Goal: Transaction & Acquisition: Register for event/course

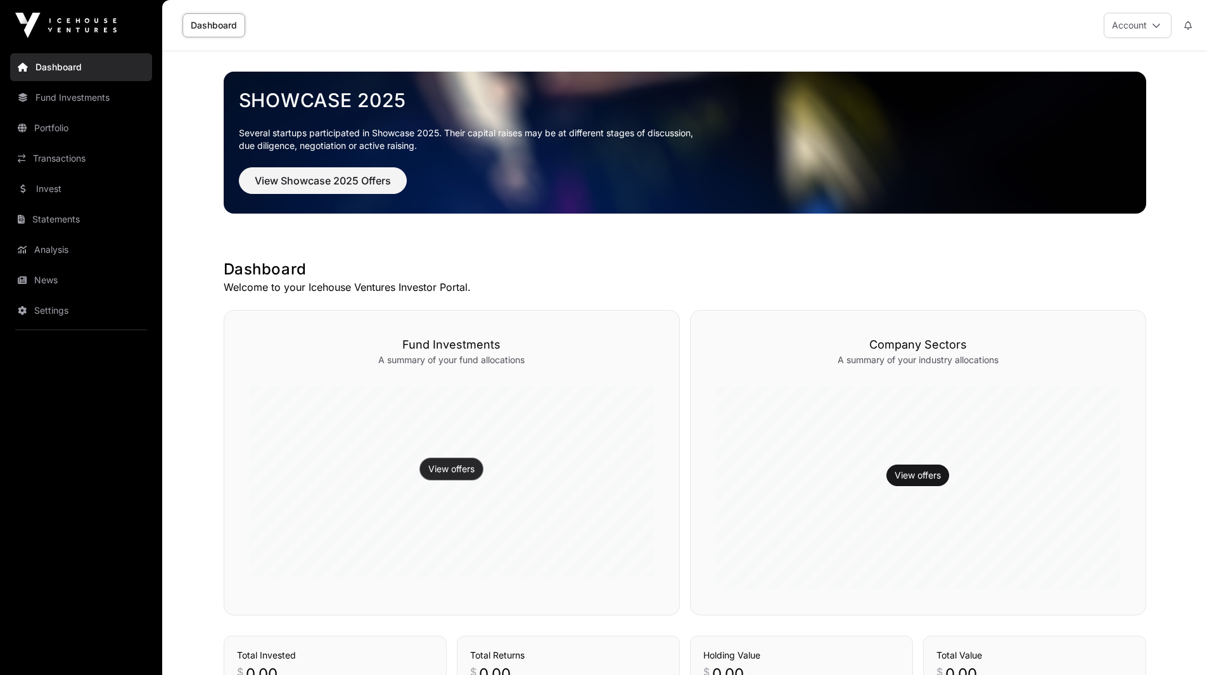
click at [456, 475] on button "View offers" at bounding box center [451, 469] width 63 height 22
click at [449, 468] on link "View offers" at bounding box center [451, 469] width 46 height 13
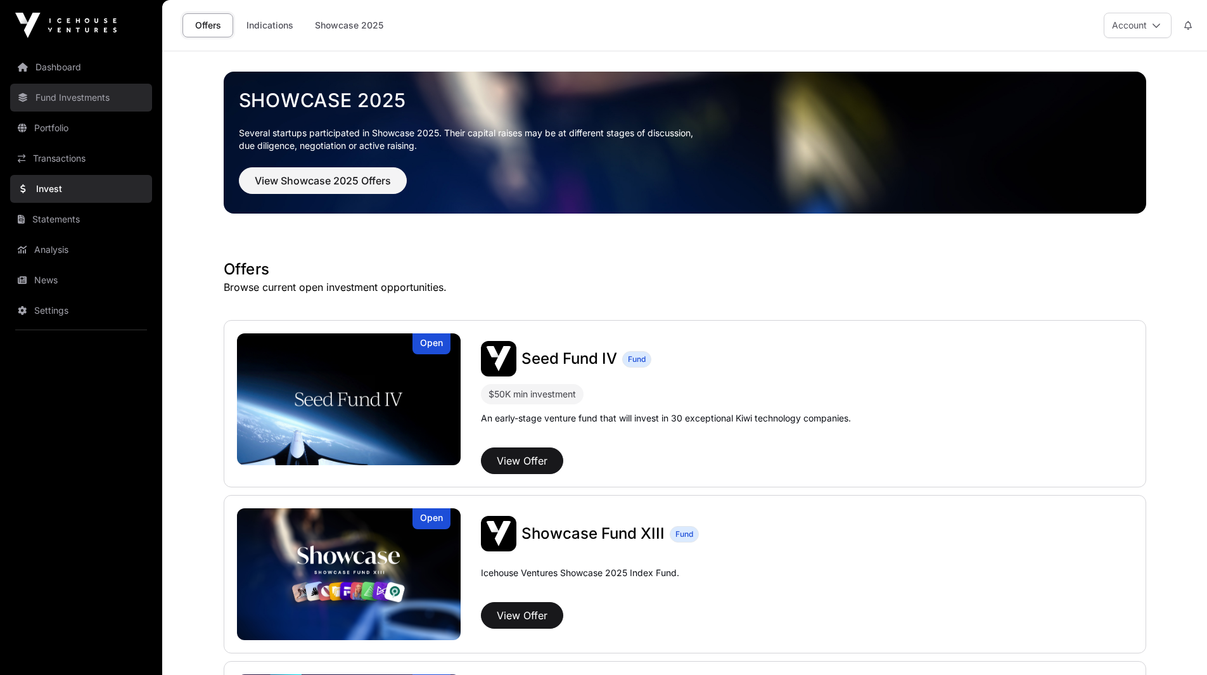
click at [70, 104] on link "Fund Investments" at bounding box center [81, 98] width 142 height 28
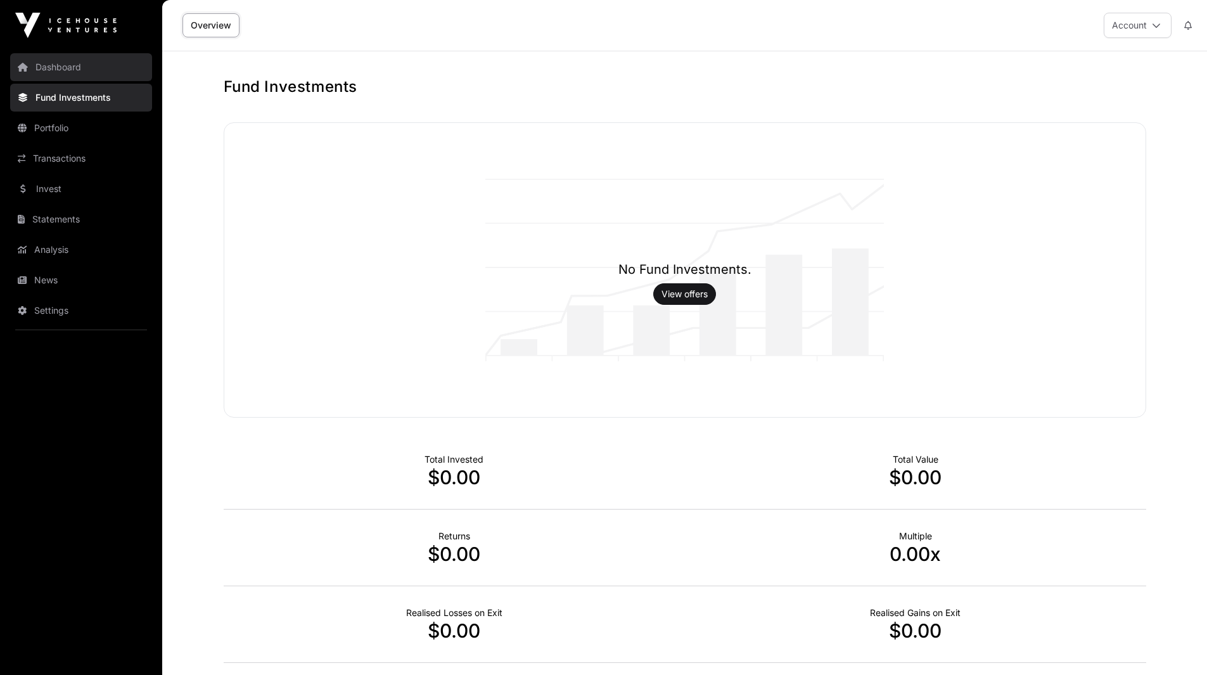
click at [74, 61] on link "Dashboard" at bounding box center [81, 67] width 142 height 28
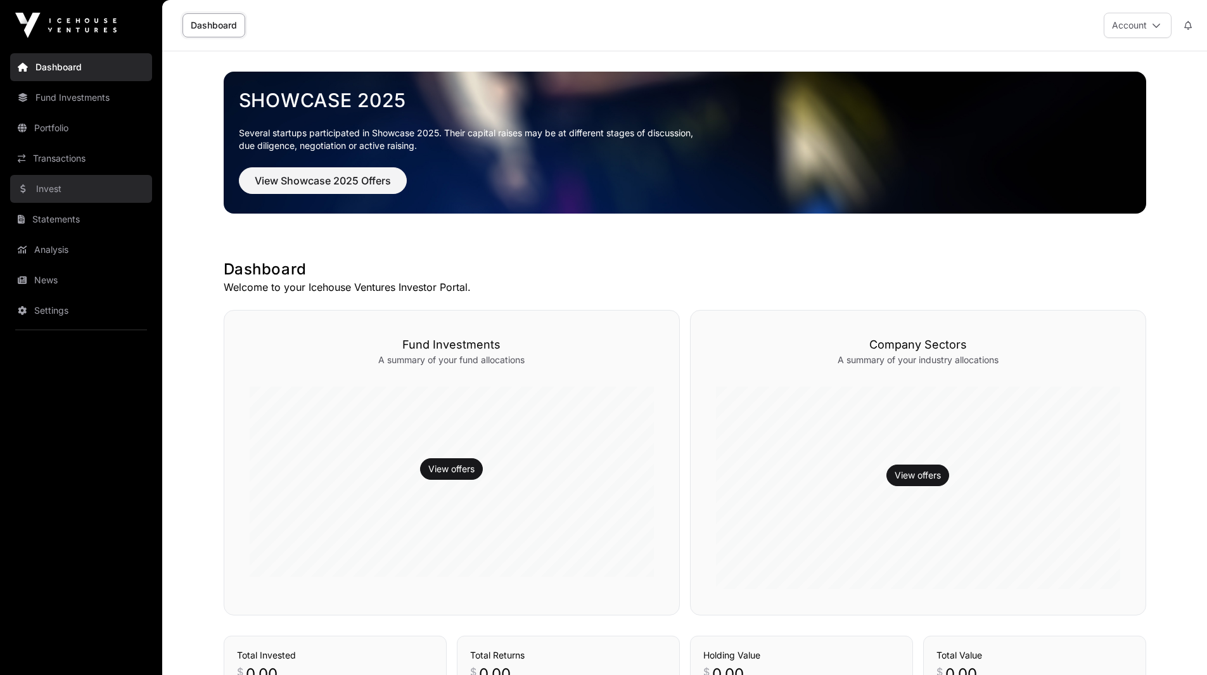
click at [61, 190] on link "Invest" at bounding box center [81, 189] width 142 height 28
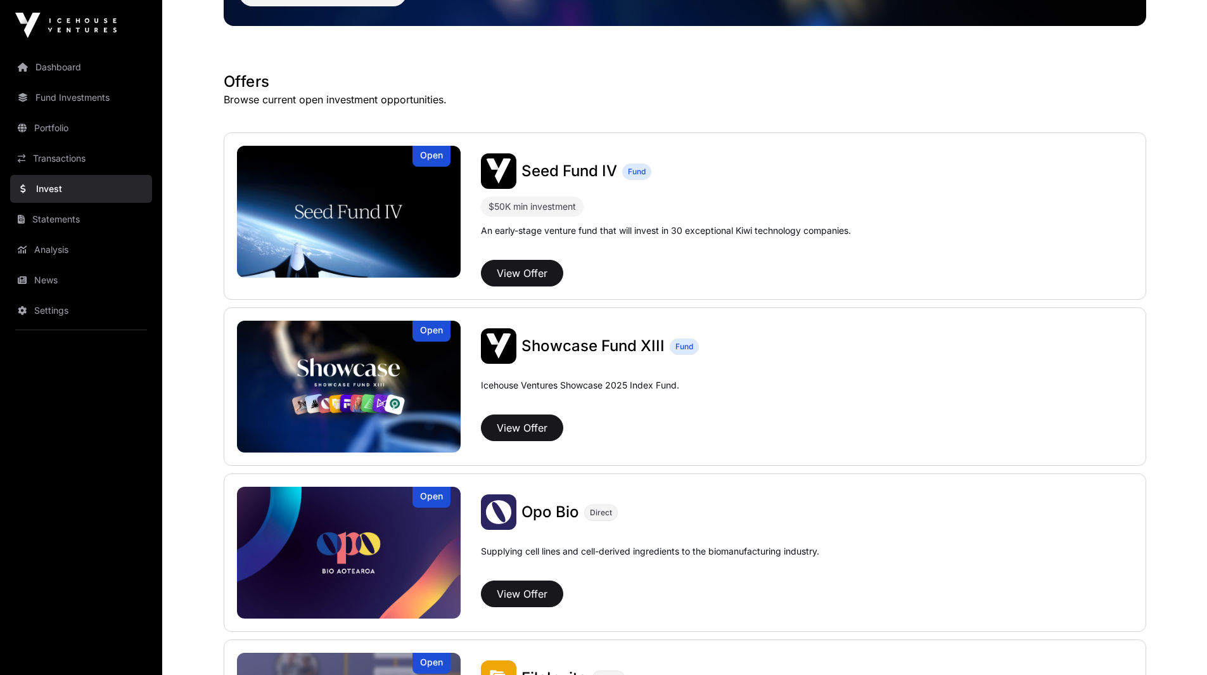
scroll to position [188, 0]
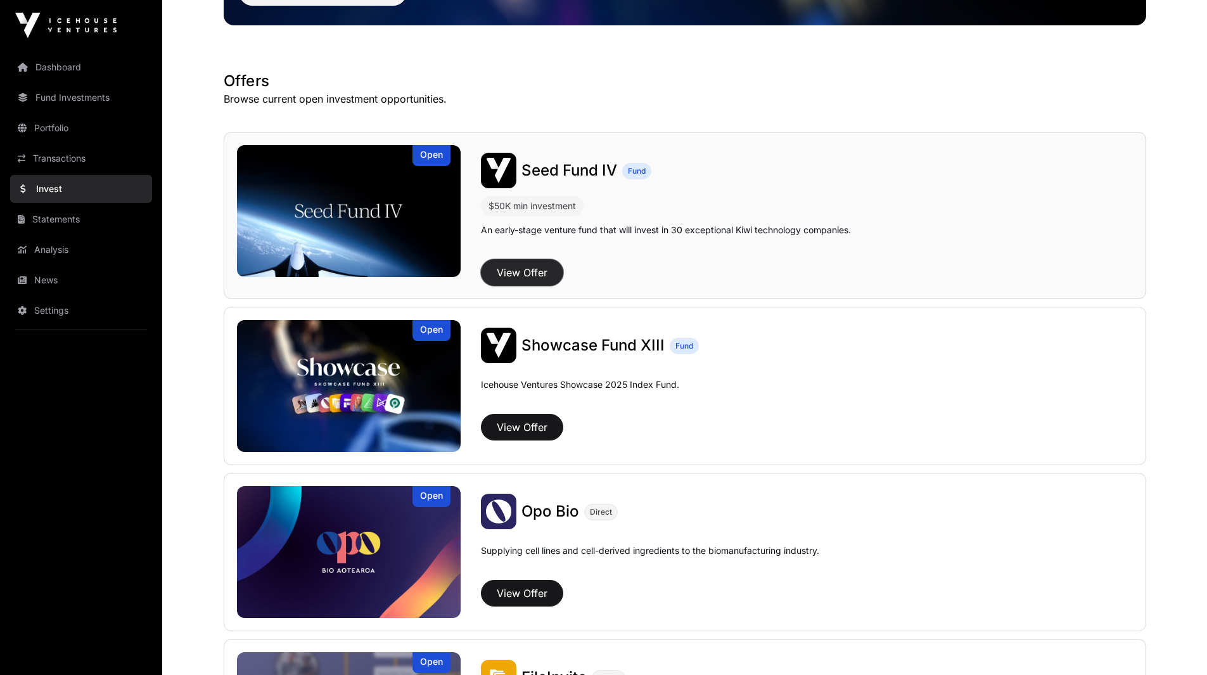
click at [524, 272] on button "View Offer" at bounding box center [522, 272] width 82 height 27
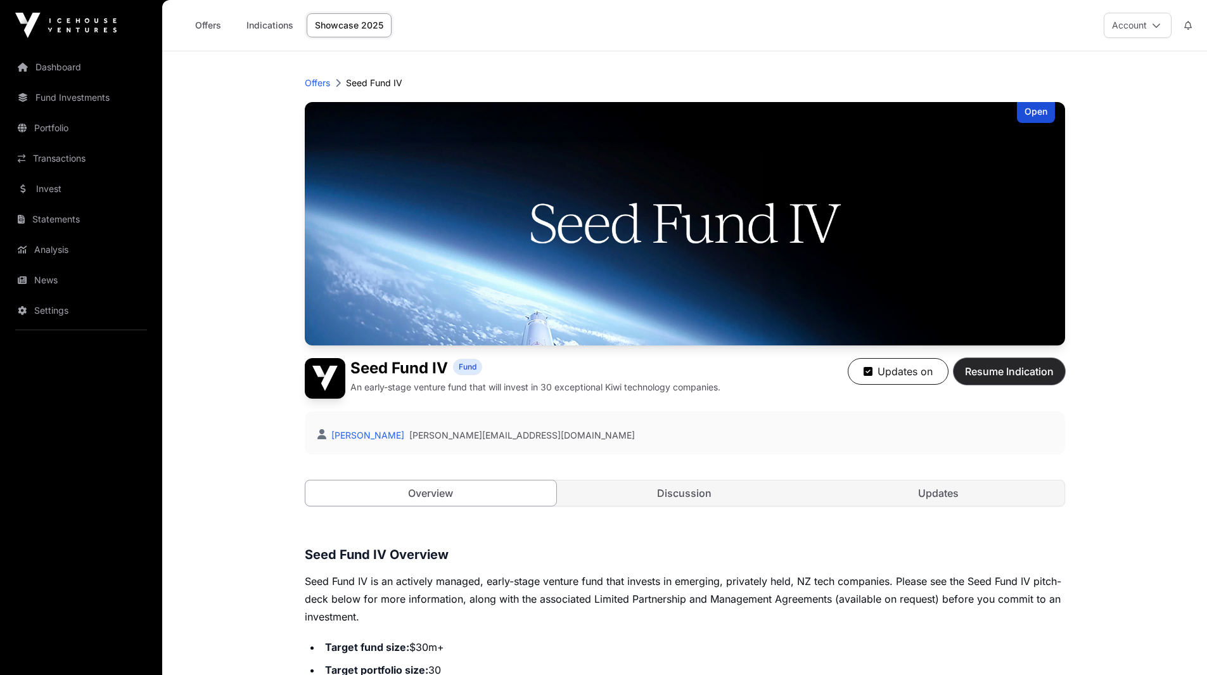
click at [1022, 363] on button "Resume Indication" at bounding box center [1010, 371] width 112 height 27
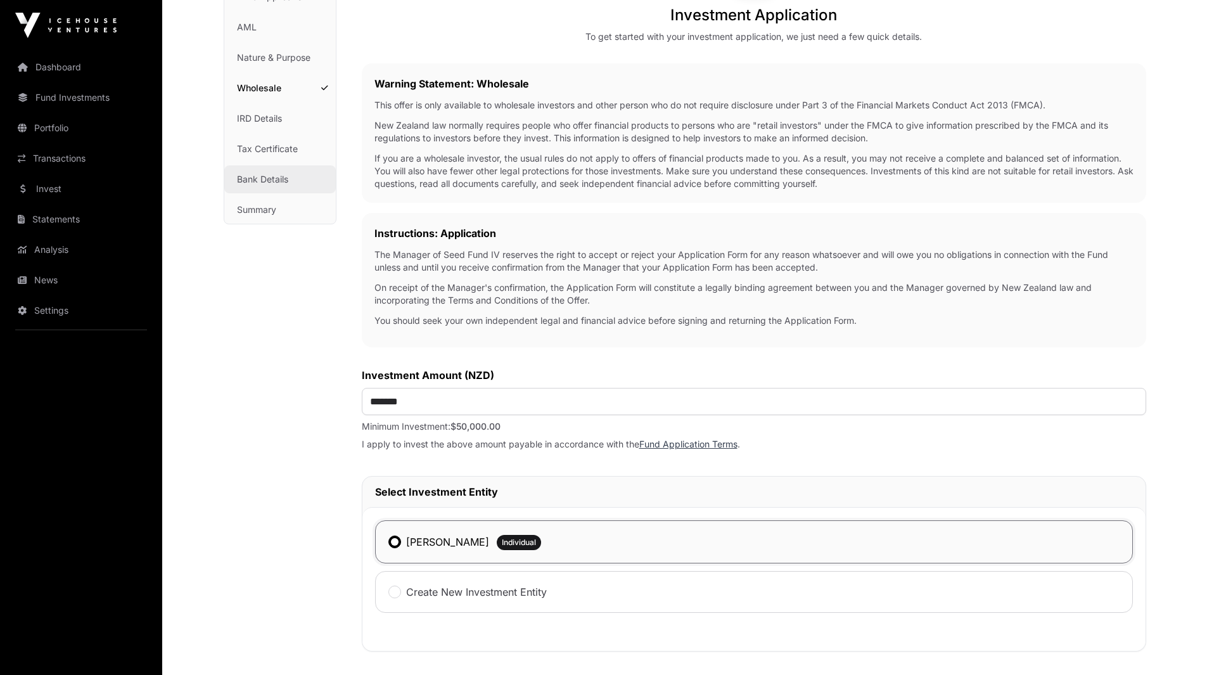
scroll to position [155, 0]
click at [260, 91] on link "Wholesale" at bounding box center [280, 89] width 112 height 28
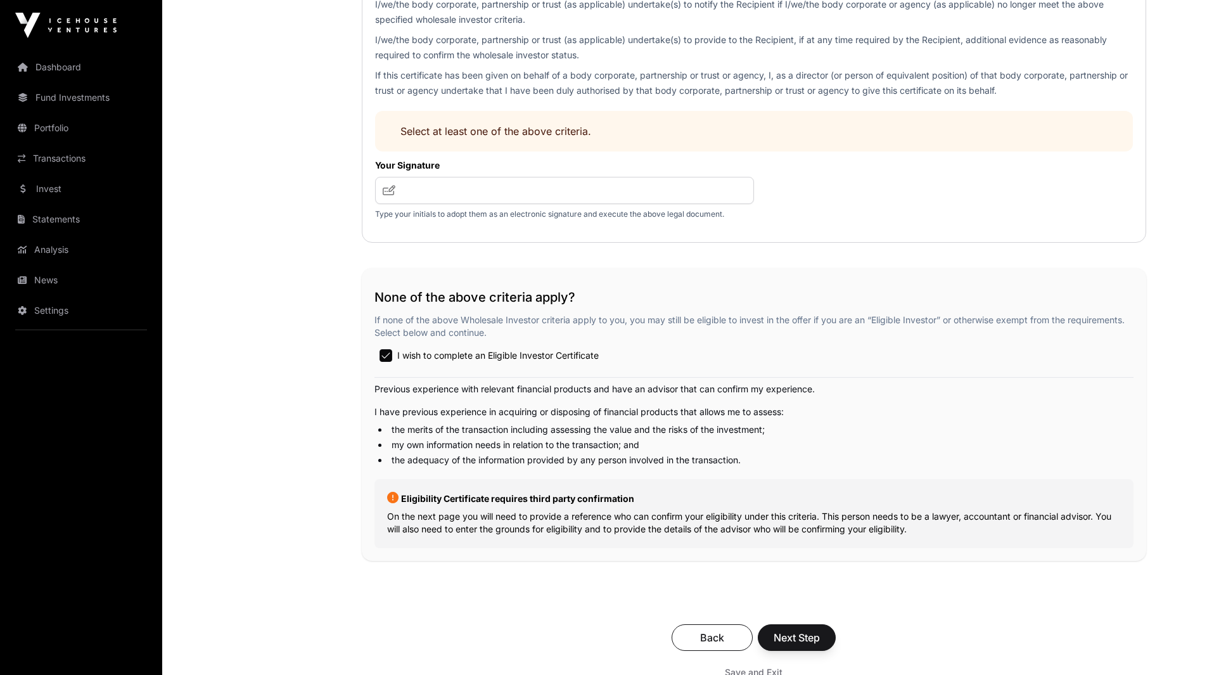
scroll to position [2074, 0]
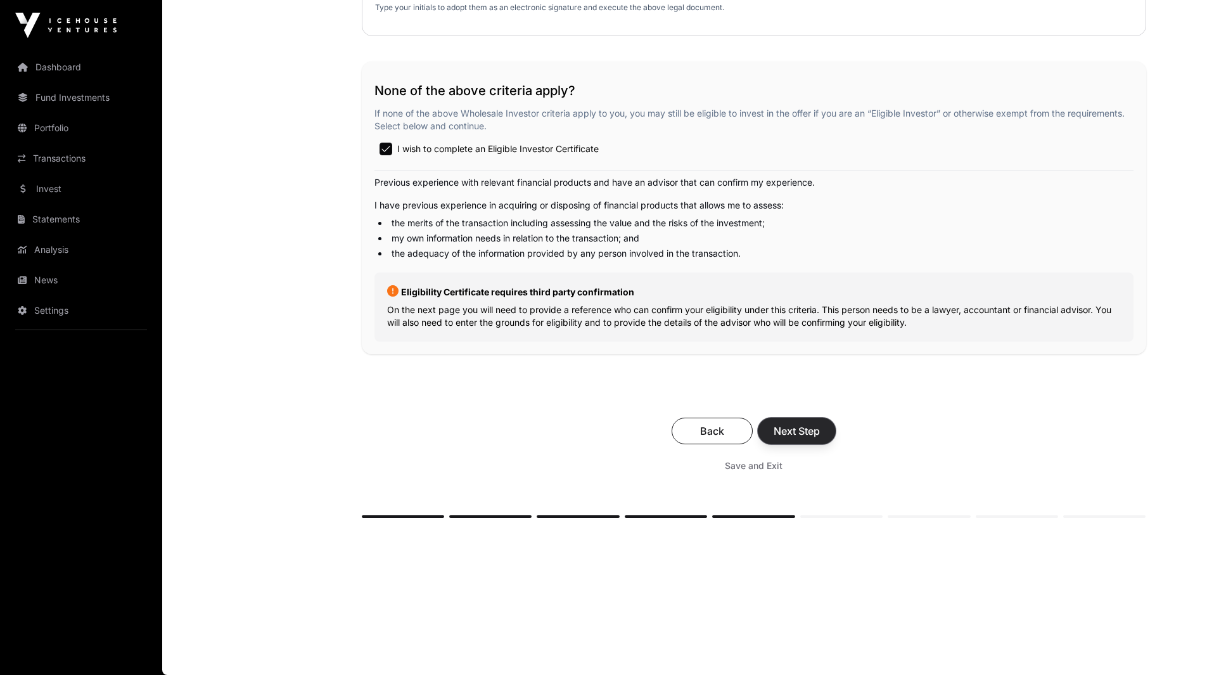
click at [799, 425] on span "Next Step" at bounding box center [797, 430] width 46 height 15
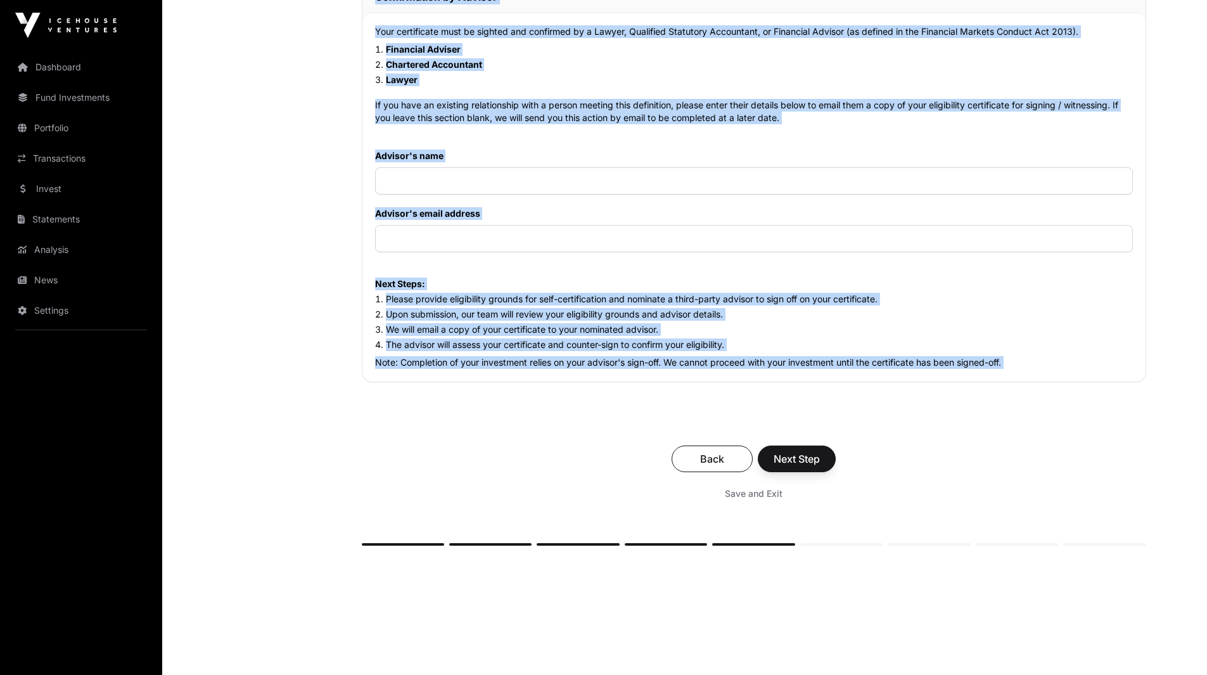
scroll to position [1243, 0]
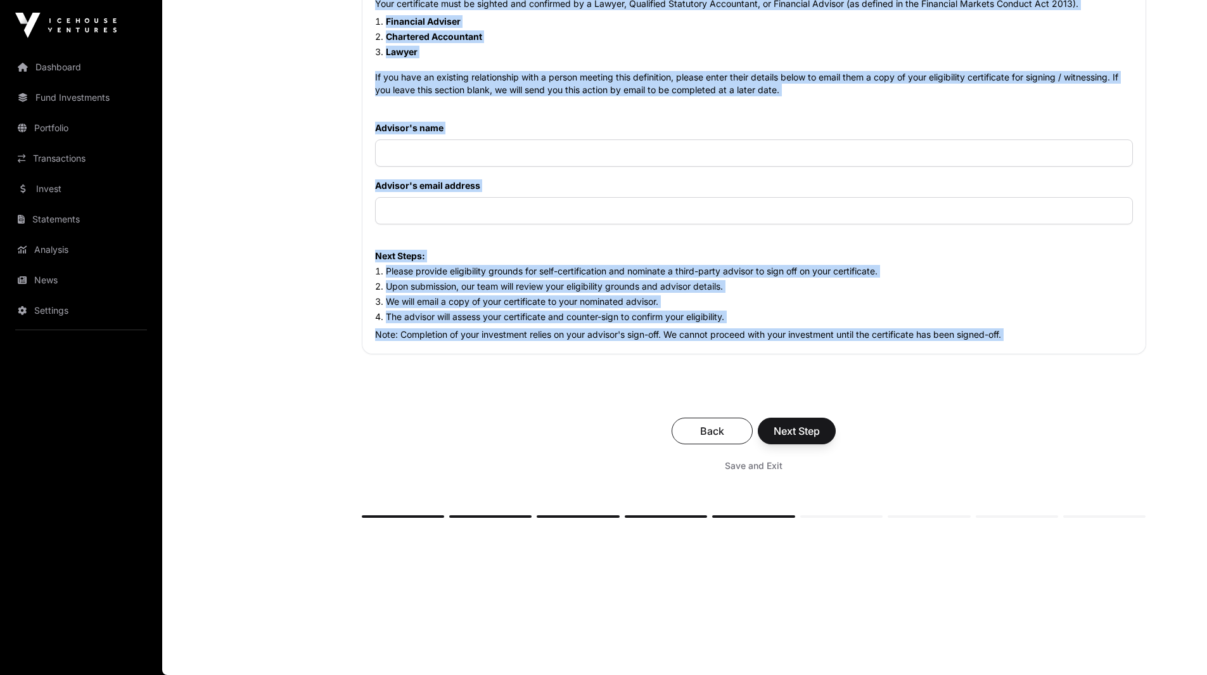
drag, startPoint x: 584, startPoint y: 162, endPoint x: 984, endPoint y: 356, distance: 444.5
copy div "To meet regulatory requirements, please confirm your eligibility status. Eligib…"
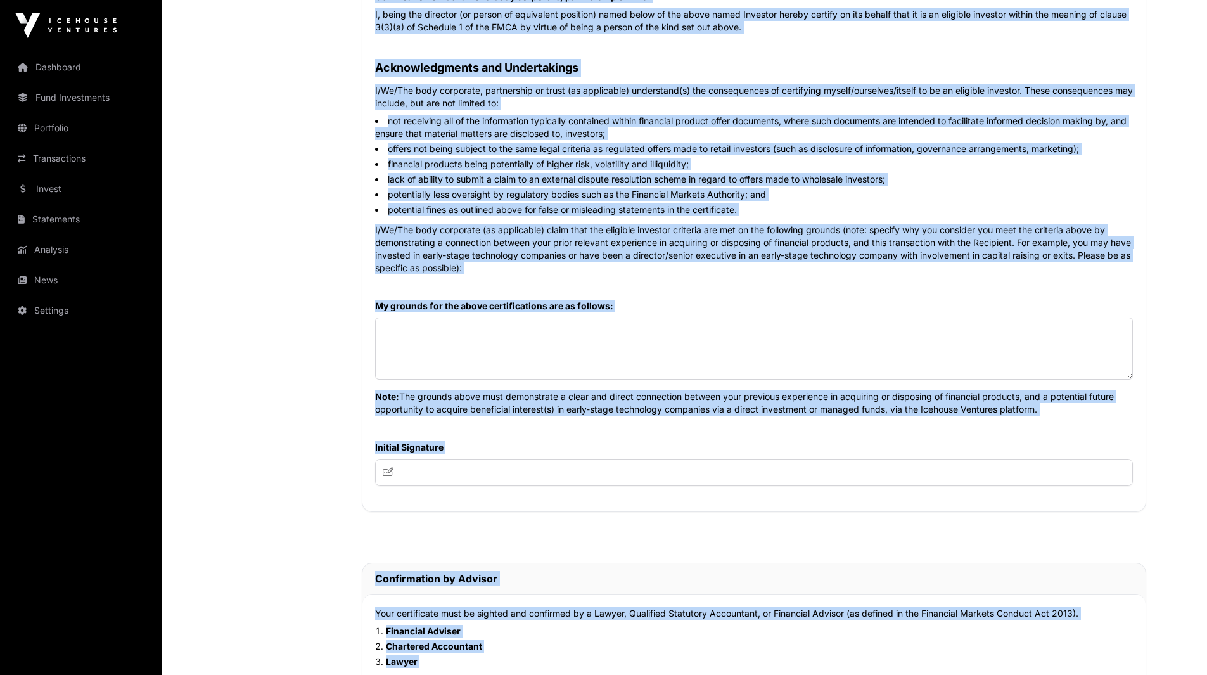
scroll to position [634, 0]
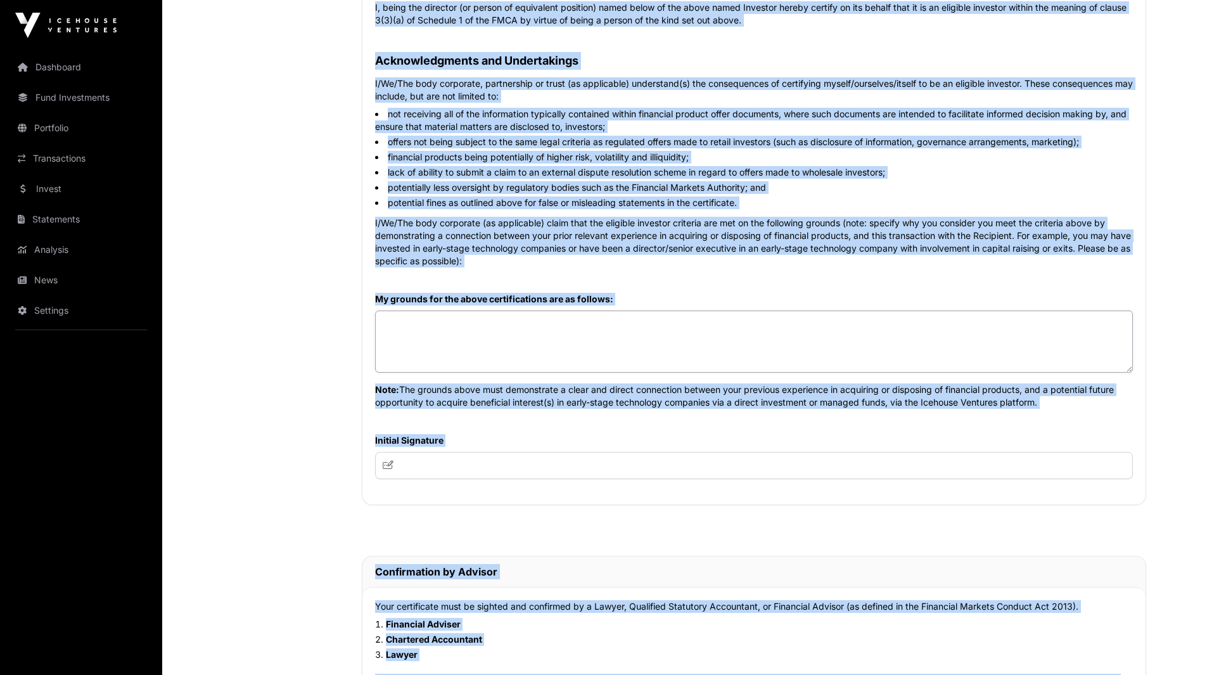
click at [500, 353] on textarea at bounding box center [754, 342] width 758 height 62
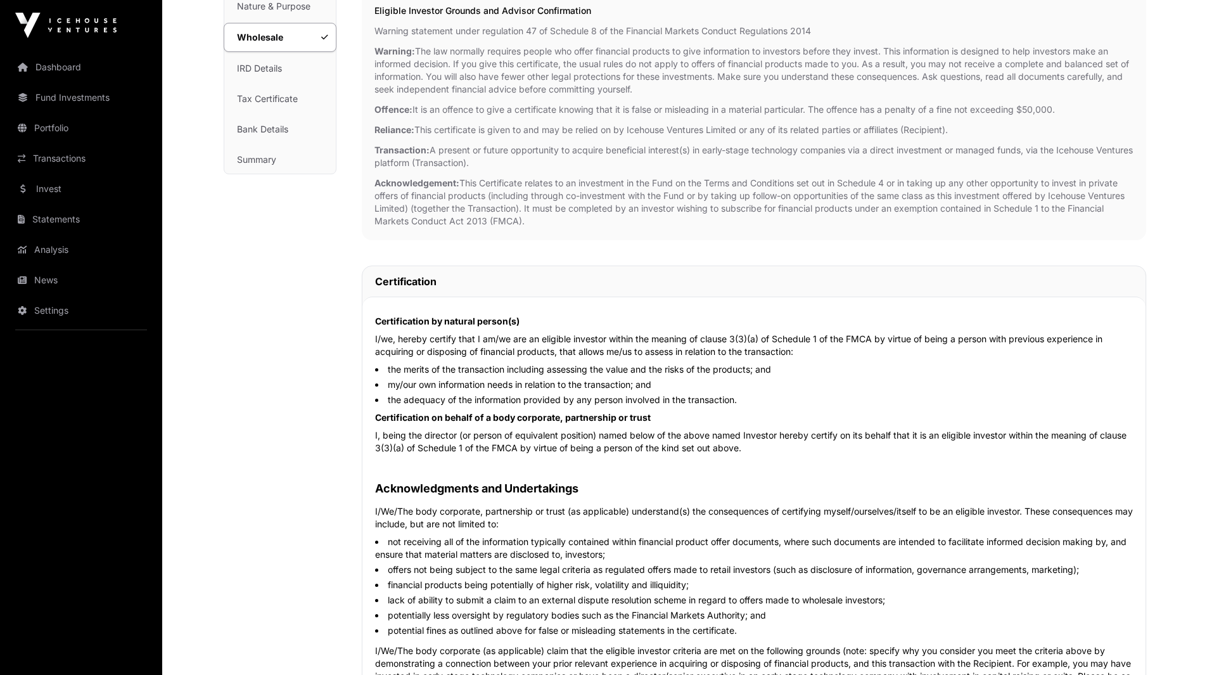
scroll to position [200, 0]
